Goal: Use online tool/utility: Utilize a website feature to perform a specific function

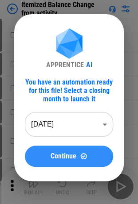
click at [80, 156] on img at bounding box center [84, 156] width 8 height 8
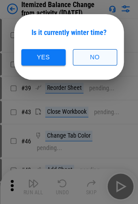
click at [106, 58] on button "No" at bounding box center [95, 57] width 44 height 16
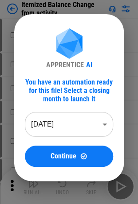
drag, startPoint x: 18, startPoint y: 23, endPoint x: 133, endPoint y: 2, distance: 117.2
click at [133, 2] on div "APPRENTICE AI You have an automation ready for this file! Select a closing mont…" at bounding box center [69, 98] width 138 height 196
click at [14, 189] on div "APPRENTICE AI You have an automation ready for this file! Select a closing mont…" at bounding box center [69, 98] width 138 height 196
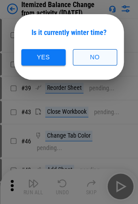
click at [95, 50] on button "No" at bounding box center [95, 57] width 44 height 16
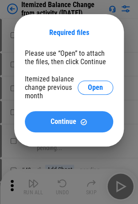
click at [84, 120] on img at bounding box center [84, 122] width 8 height 8
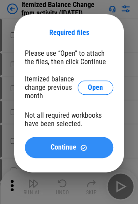
click at [73, 153] on button "Continue" at bounding box center [69, 147] width 88 height 21
click at [55, 151] on span "Continue" at bounding box center [64, 147] width 26 height 7
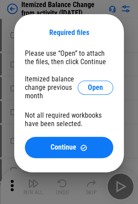
click at [6, 5] on div "Required files Please use “Open” to attach the files, then click Continue Itemi…" at bounding box center [69, 93] width 138 height 187
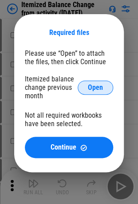
click at [98, 89] on span "Open" at bounding box center [95, 87] width 15 height 7
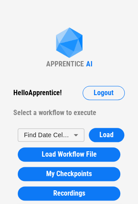
drag, startPoint x: 23, startPoint y: 19, endPoint x: 4, endPoint y: 11, distance: 20.9
click at [65, 130] on body "APPRENTICE AI Hello Apprentice ! Logout Select a workflow to execute Find Date …" at bounding box center [69, 102] width 138 height 204
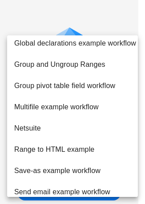
scroll to position [426, 0]
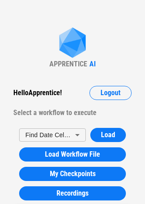
click at [72, 135] on body "APPRENTICE AI Hello Apprentice ! Logout Select a workflow to execute Find Date …" at bounding box center [72, 102] width 145 height 204
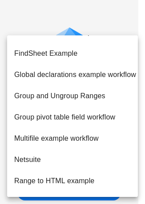
scroll to position [504, 0]
